Goal: Task Accomplishment & Management: Manage account settings

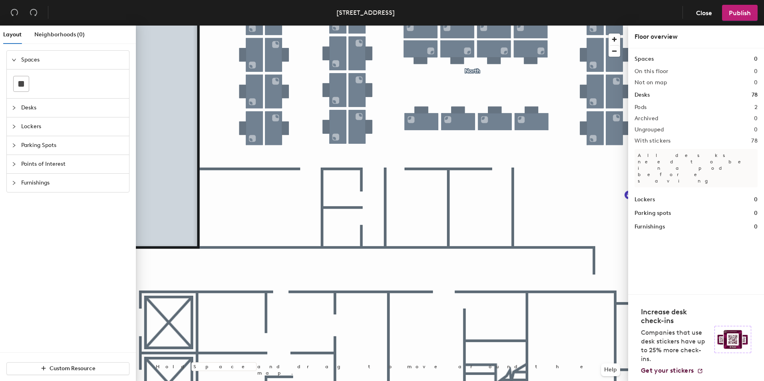
click at [498, 26] on div at bounding box center [382, 26] width 492 height 0
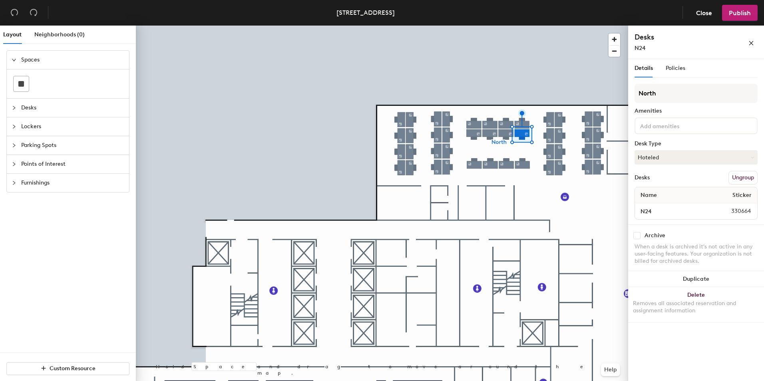
click at [498, 26] on div at bounding box center [382, 26] width 492 height 0
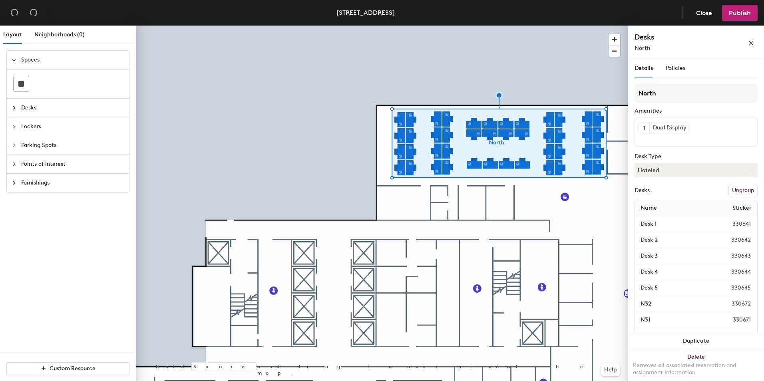
click at [539, 26] on div at bounding box center [382, 26] width 492 height 0
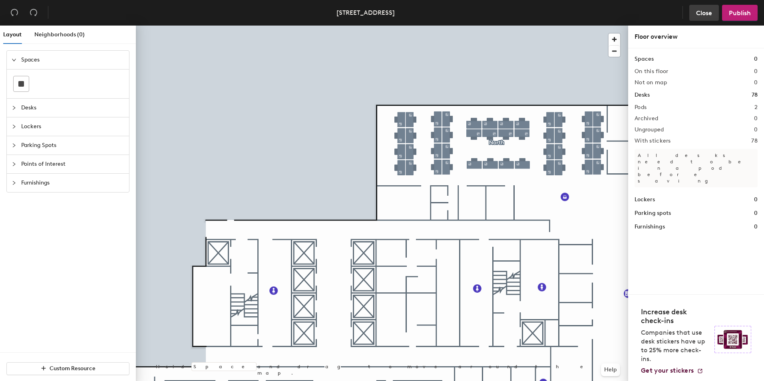
click at [711, 14] on span "Close" at bounding box center [704, 13] width 16 height 8
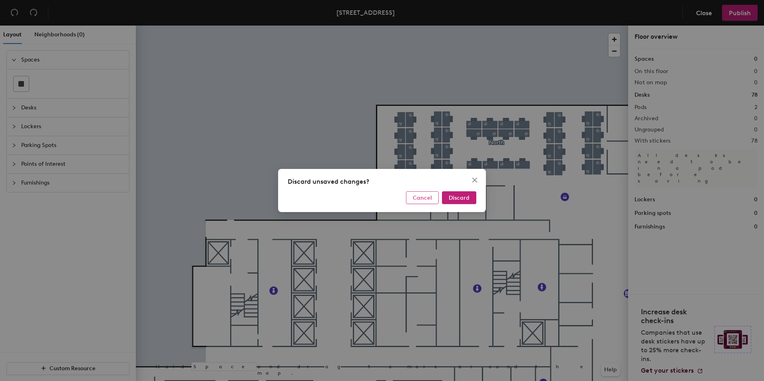
click at [433, 198] on button "Cancel" at bounding box center [422, 197] width 33 height 13
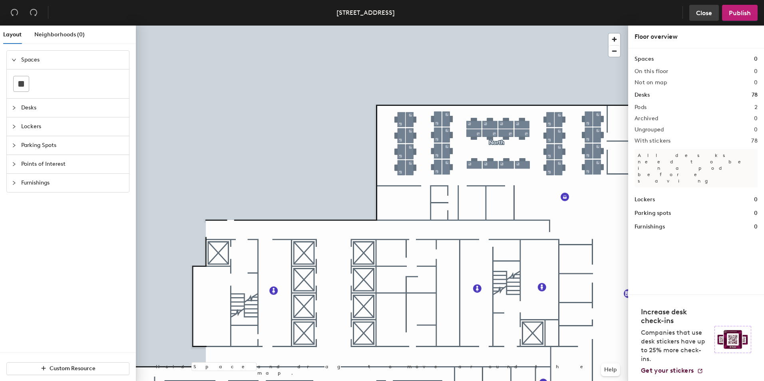
click at [701, 14] on span "Close" at bounding box center [704, 13] width 16 height 8
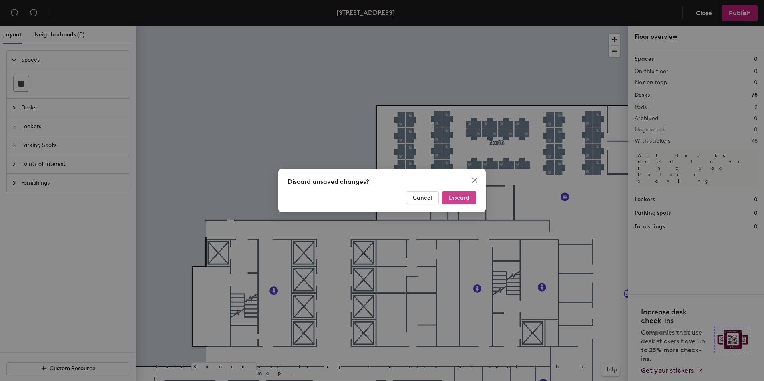
click at [471, 197] on button "Discard" at bounding box center [459, 197] width 34 height 13
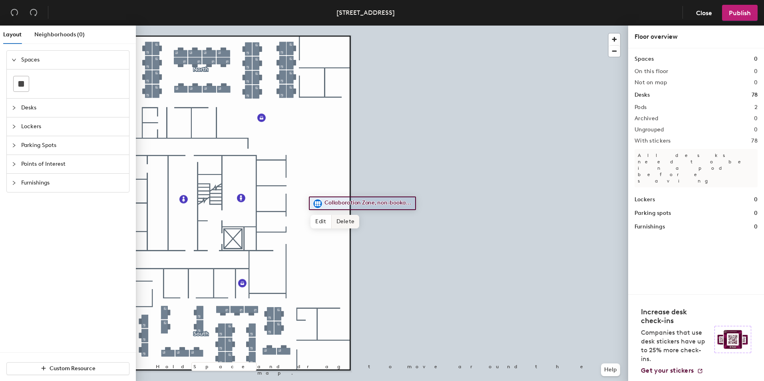
click at [341, 221] on span "Delete" at bounding box center [346, 222] width 28 height 14
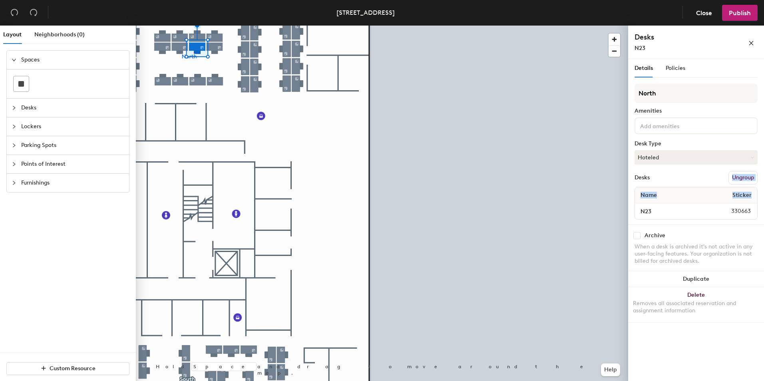
drag, startPoint x: 723, startPoint y: 177, endPoint x: 760, endPoint y: 191, distance: 40.4
click at [760, 191] on div "Details Policies North Amenities Desk Type Hoteled Desks Ungroup Name Sticker N…" at bounding box center [696, 221] width 136 height 325
click at [573, 279] on div "Layout Neighborhoods (0) Spaces Desks Lockers Parking Spots Points of Interest …" at bounding box center [382, 205] width 764 height 359
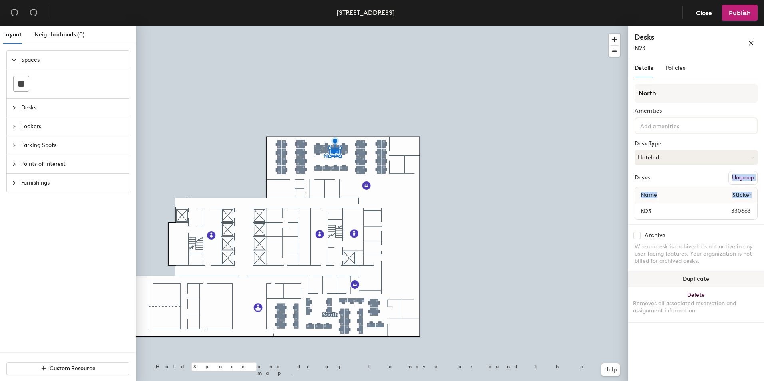
drag, startPoint x: 733, startPoint y: 281, endPoint x: 645, endPoint y: 275, distance: 88.1
click at [651, 276] on button "Duplicate" at bounding box center [696, 279] width 136 height 16
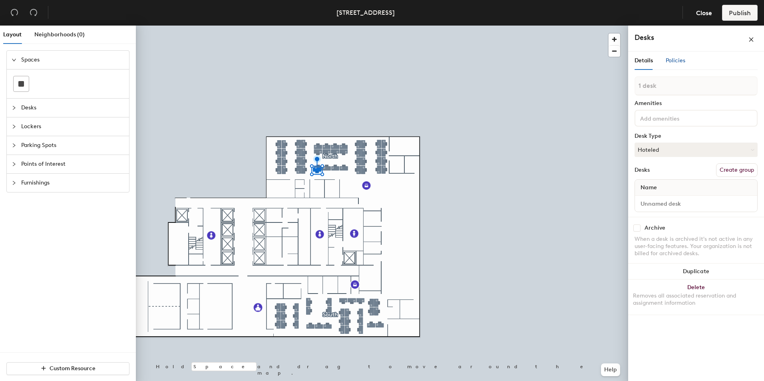
click at [667, 57] on span "Policies" at bounding box center [676, 60] width 20 height 7
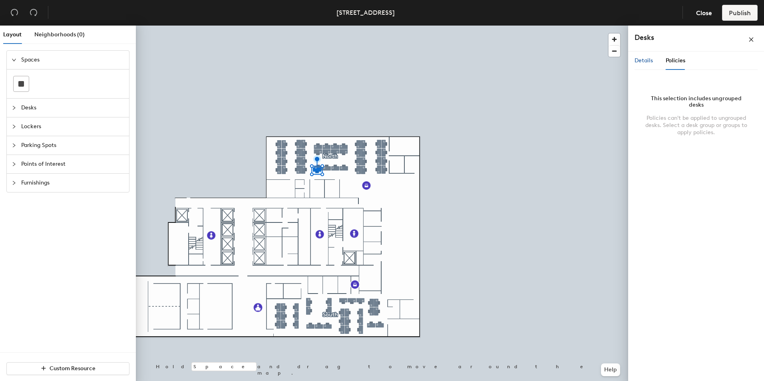
click at [651, 64] on div "Details" at bounding box center [644, 60] width 18 height 9
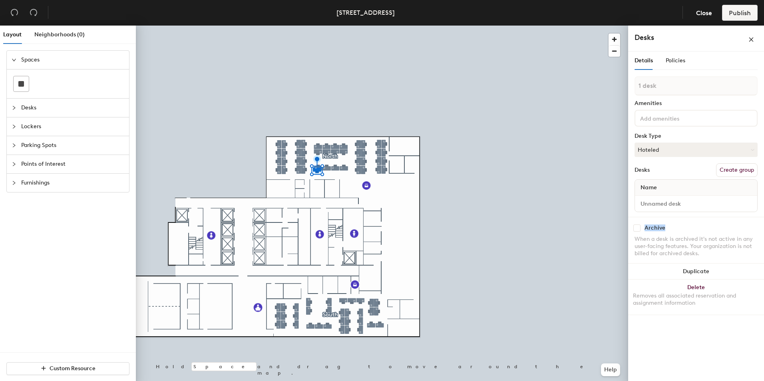
drag, startPoint x: 670, startPoint y: 225, endPoint x: 644, endPoint y: 229, distance: 26.2
click at [644, 229] on div "Archive" at bounding box center [696, 228] width 123 height 7
copy div "Archive"
click at [698, 219] on div "Archive When a desk is archived it's not active in any user-facing features. Yo…" at bounding box center [696, 242] width 136 height 50
drag, startPoint x: 668, startPoint y: 149, endPoint x: 631, endPoint y: 152, distance: 36.8
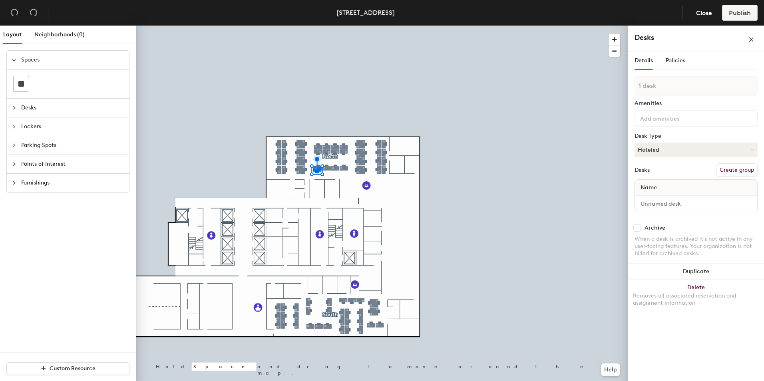
click at [631, 152] on div "Details Policies 1 desk Amenities Desk Type Hoteled Desks Create group Name Arc…" at bounding box center [696, 218] width 136 height 333
drag, startPoint x: 639, startPoint y: 145, endPoint x: 665, endPoint y: 143, distance: 26.1
click at [665, 143] on div "Details Policies 1 desk Amenities Desk Type Hoteled Desks Create group Name Arc…" at bounding box center [696, 218] width 136 height 333
click at [670, 57] on div "Policies" at bounding box center [676, 60] width 20 height 9
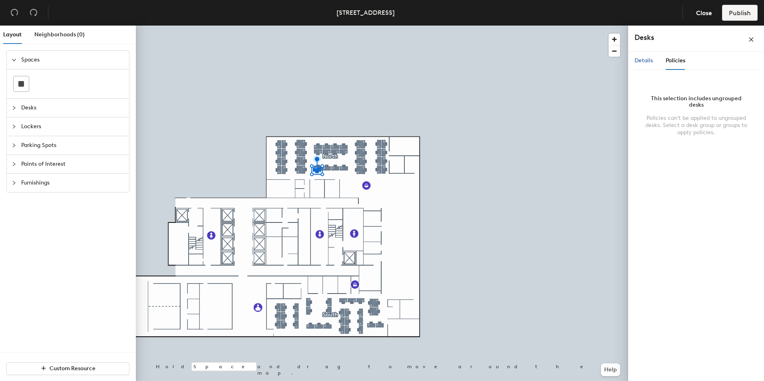
click at [645, 60] on span "Details" at bounding box center [644, 60] width 18 height 7
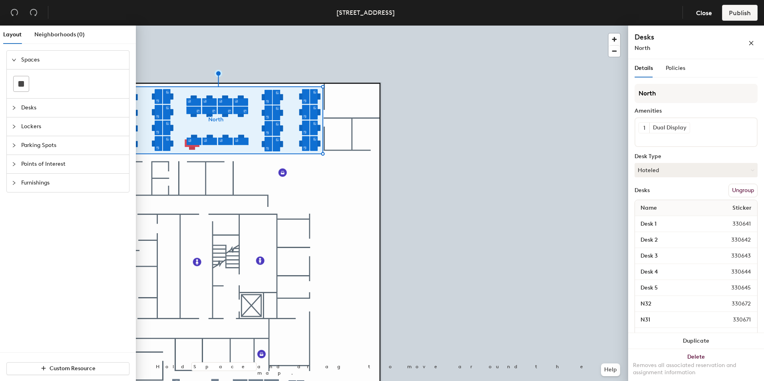
click at [521, 26] on div at bounding box center [382, 26] width 492 height 0
